Goal: Task Accomplishment & Management: Use online tool/utility

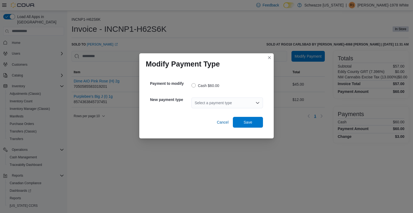
click at [259, 104] on icon "Open list of options" at bounding box center [258, 103] width 4 height 4
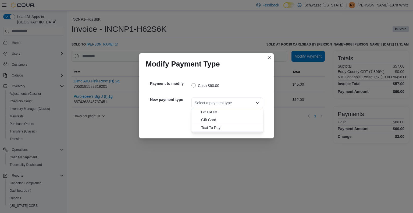
click at [246, 113] on span "G2 CATM" at bounding box center [230, 111] width 59 height 5
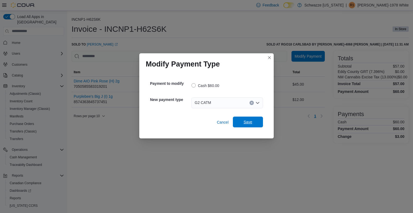
click at [247, 123] on span "Save" at bounding box center [248, 121] width 9 height 5
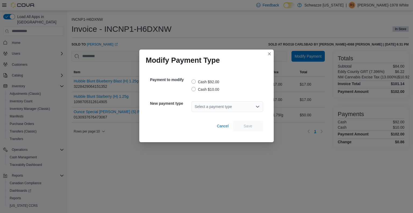
click at [196, 87] on label "Cash $10.00" at bounding box center [206, 89] width 28 height 6
click at [249, 126] on span "Save" at bounding box center [248, 125] width 9 height 5
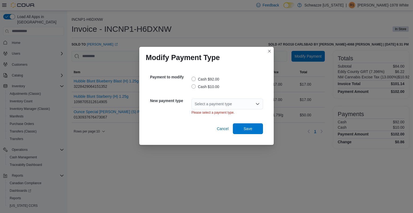
click at [240, 96] on div "Select a payment type Please select a payment type." at bounding box center [228, 106] width 72 height 23
click at [239, 102] on div "Select a payment type" at bounding box center [228, 103] width 72 height 11
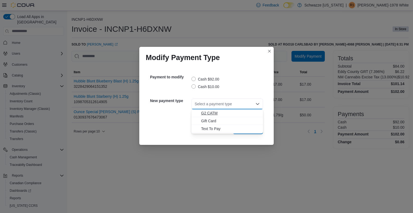
click at [225, 113] on span "G2 CATM" at bounding box center [230, 112] width 59 height 5
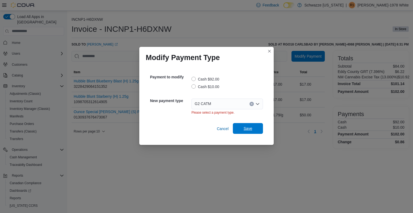
click at [245, 131] on span "Save" at bounding box center [248, 128] width 9 height 5
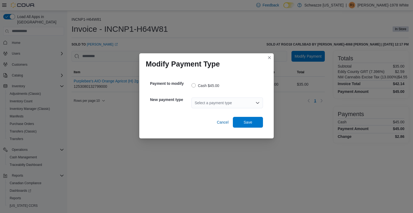
click at [228, 102] on div "Select a payment type" at bounding box center [228, 102] width 72 height 11
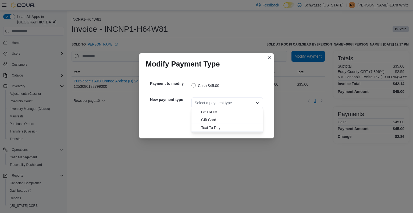
click at [218, 115] on button "G2 CATM" at bounding box center [228, 112] width 72 height 8
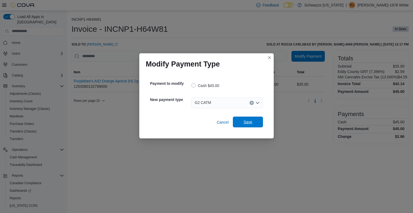
click at [250, 122] on span "Save" at bounding box center [248, 121] width 9 height 5
